Goal: Navigation & Orientation: Find specific page/section

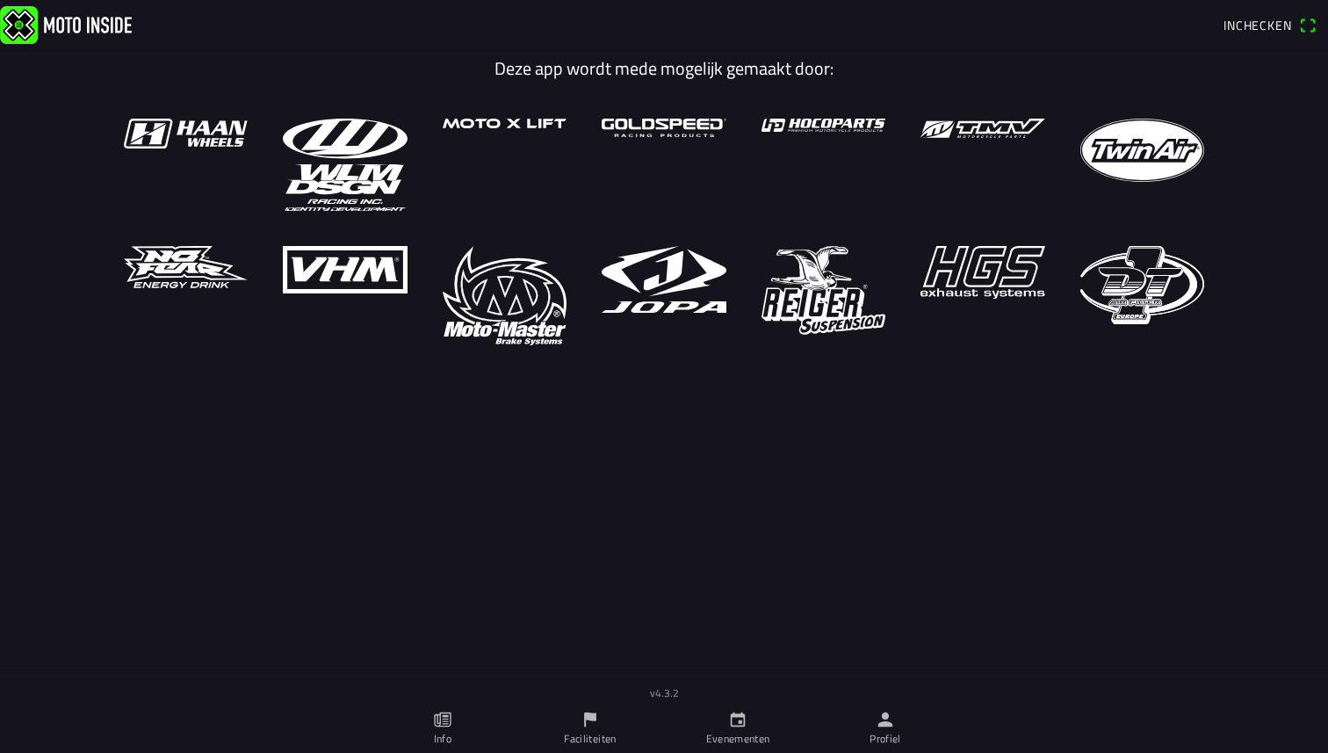
click at [450, 727] on icon "paper" at bounding box center [442, 719] width 19 height 19
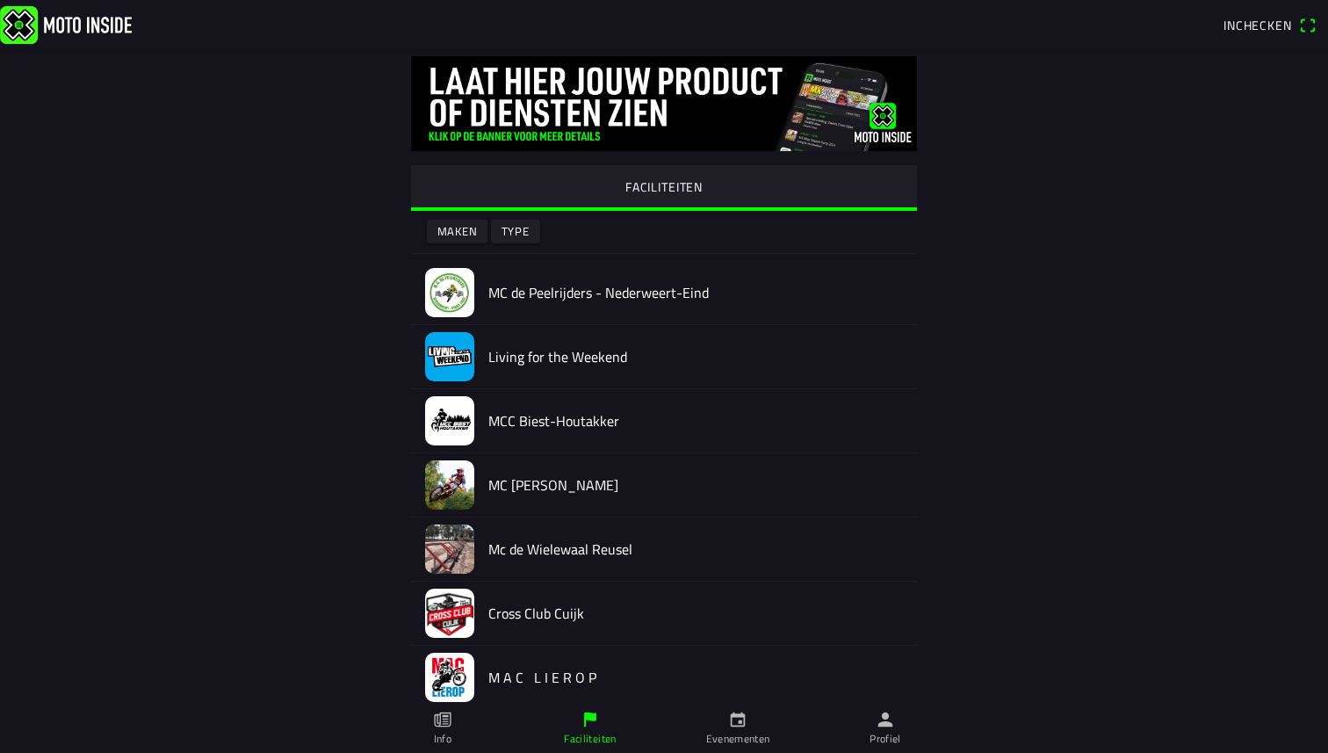
click at [734, 720] on icon "calendar" at bounding box center [737, 719] width 19 height 19
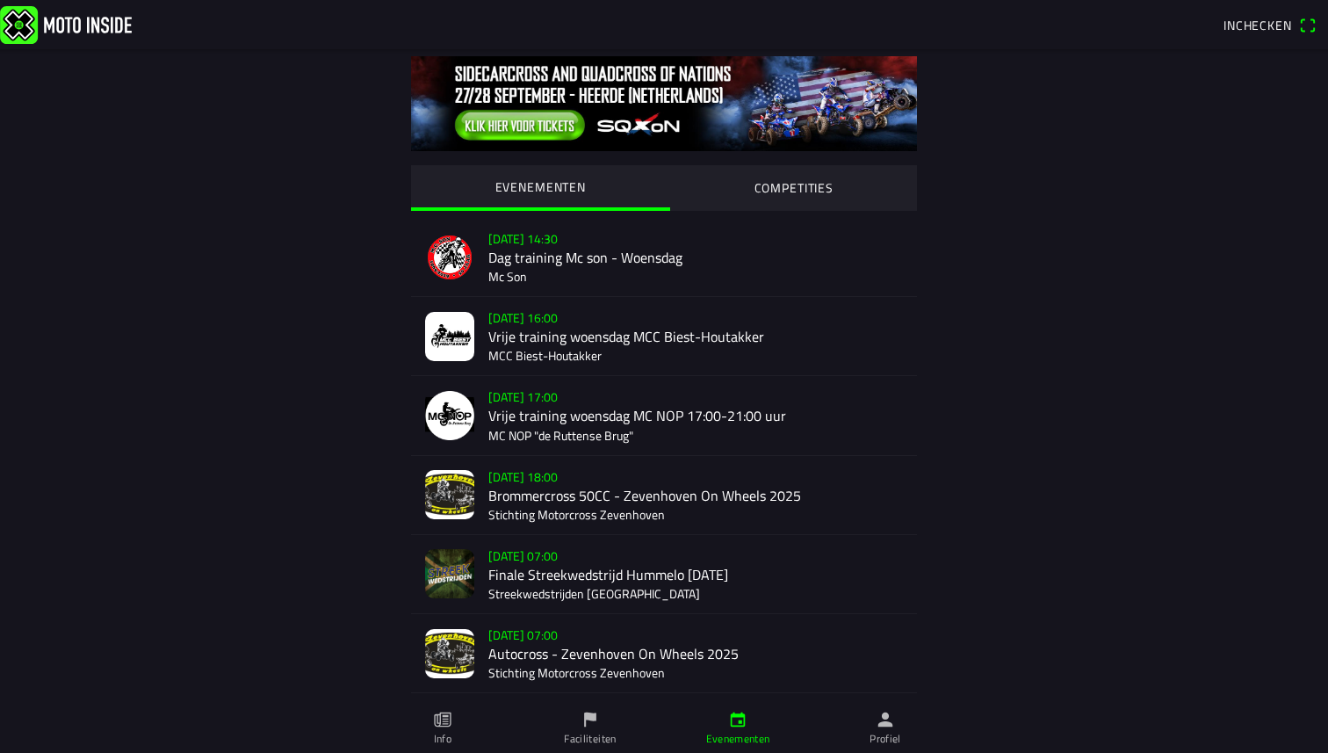
click at [574, 329] on div "[DATE] 16:00 Vrije training woensdag MCC Biest-Houtakker MCC Biest-Houtakker" at bounding box center [695, 336] width 415 height 78
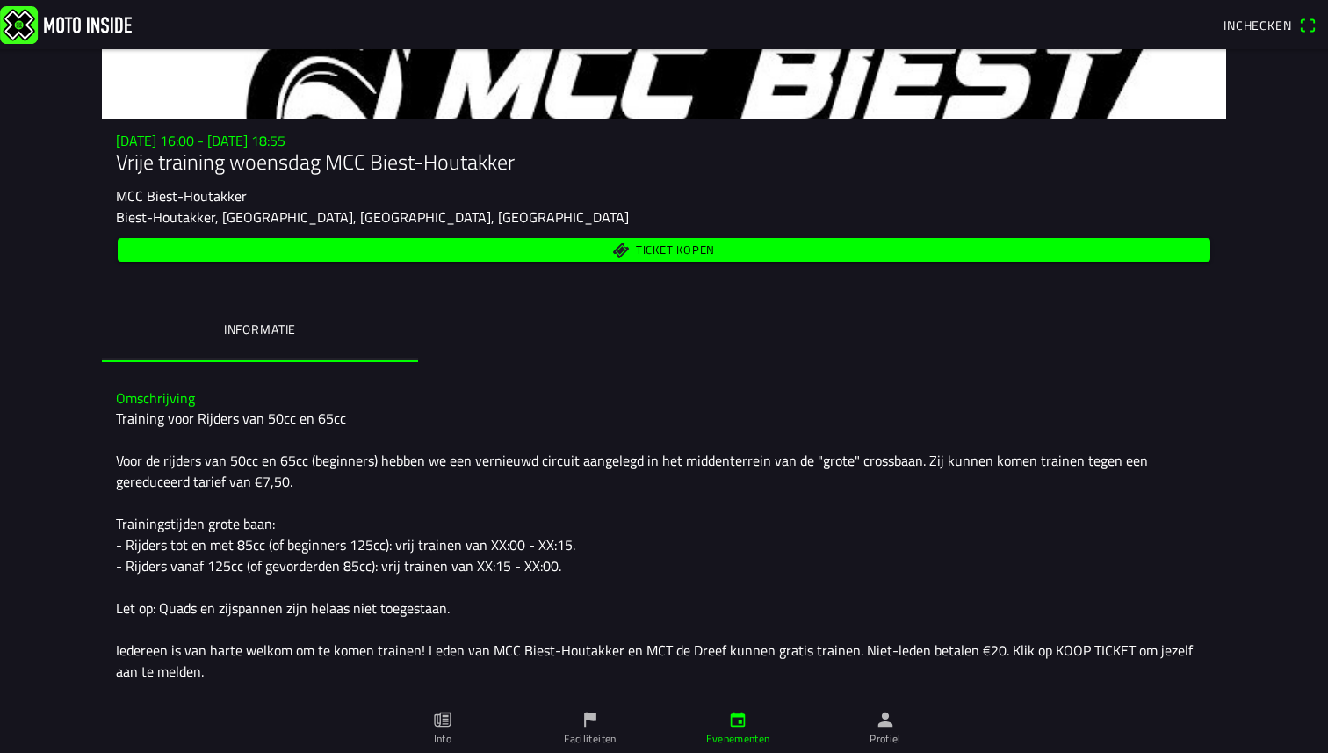
scroll to position [334, 0]
